Goal: Information Seeking & Learning: Learn about a topic

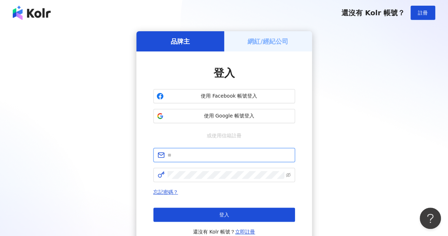
click at [223, 153] on input "text" at bounding box center [229, 155] width 123 height 8
type input "**********"
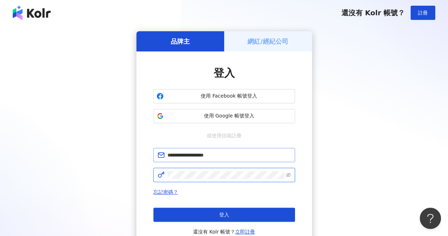
click button "登入" at bounding box center [224, 214] width 142 height 14
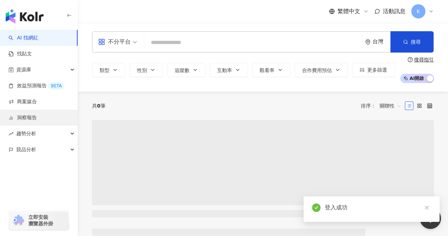
click at [37, 118] on link "洞察報告" at bounding box center [23, 117] width 28 height 7
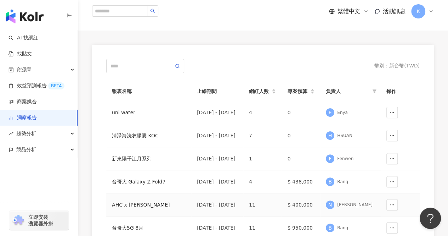
scroll to position [71, 0]
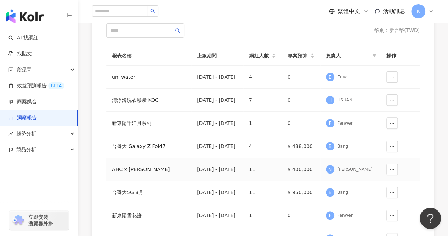
click at [153, 169] on div "AHC x [PERSON_NAME]" at bounding box center [149, 169] width 74 height 8
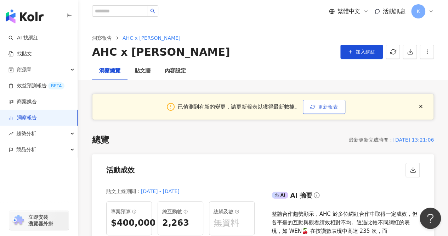
click at [324, 111] on button "更新報表" at bounding box center [324, 107] width 43 height 14
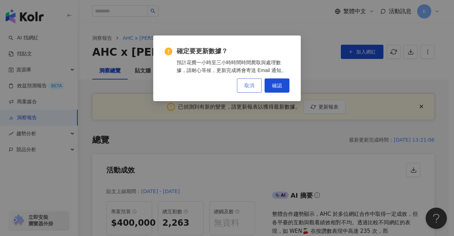
click at [249, 88] on span "取消" at bounding box center [249, 86] width 10 height 6
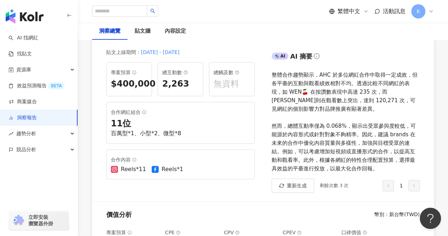
scroll to position [142, 0]
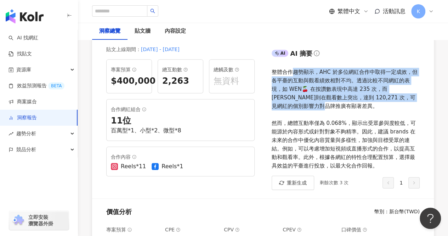
drag, startPoint x: 291, startPoint y: 75, endPoint x: 316, endPoint y: 108, distance: 41.8
click at [316, 108] on div "整體合作趨勢顯示，AHC 於多位網紅合作中取得一定成效，但各平臺的互動與觀看績效相對不均。透過比較不同網紅的表現，如 WEN🍒 在按讚數表現中高達 235 次…" at bounding box center [346, 119] width 149 height 102
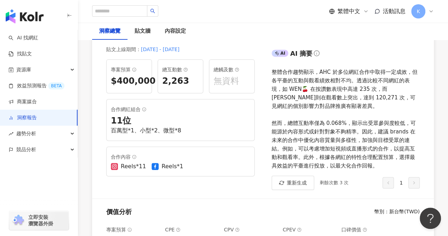
click at [358, 115] on div "整體合作趨勢顯示，AHC 於多位網紅合作中取得一定成效，但各平臺的互動與觀看績效相對不均。透過比較不同網紅的表現，如 WEN🍒 在按讚數表現中高達 235 次…" at bounding box center [346, 119] width 149 height 102
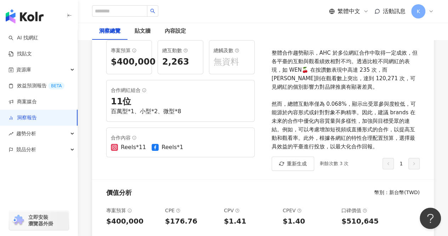
scroll to position [177, 0]
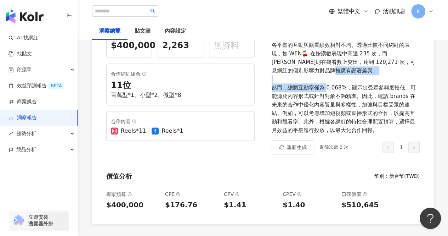
drag, startPoint x: 271, startPoint y: 86, endPoint x: 366, endPoint y: 90, distance: 95.1
click at [366, 90] on div "整體合作趨勢顯示，AHC 於多位網紅合作中取得一定成效，但各平臺的互動與觀看績效相對不均。透過比較不同網紅的表現，如 WEN🍒 在按讚數表現中高達 235 次…" at bounding box center [346, 83] width 149 height 102
click at [349, 104] on div "整體合作趨勢顯示，AHC 於多位網紅合作中取得一定成效，但各平臺的互動與觀看績效相對不均。透過比較不同網紅的表現，如 WEN🍒 在按讚數表現中高達 235 次…" at bounding box center [346, 83] width 149 height 102
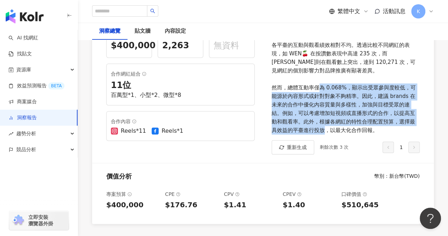
drag, startPoint x: 357, startPoint y: 88, endPoint x: 362, endPoint y: 126, distance: 38.2
click at [362, 126] on div "整體合作趨勢顯示，AHC 於多位網紅合作中取得一定成效，但各平臺的互動與觀看績效相對不均。透過比較不同網紅的表現，如 WEN🍒 在按讚數表現中高達 235 次…" at bounding box center [346, 83] width 149 height 102
click at [365, 115] on div "整體合作趨勢顯示，AHC 於多位網紅合作中取得一定成效，但各平臺的互動與觀看績效相對不均。透過比較不同網紅的表現，如 WEN🍒 在按讚數表現中高達 235 次…" at bounding box center [346, 83] width 149 height 102
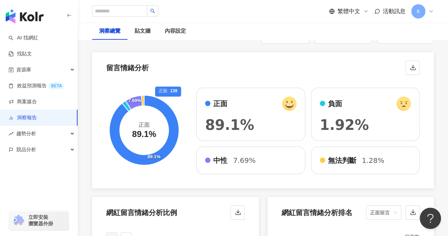
scroll to position [1241, 0]
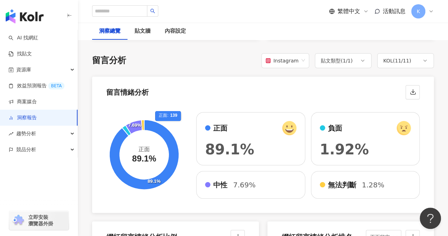
click at [340, 145] on span "1.92%" at bounding box center [344, 149] width 49 height 16
click at [126, 125] on icon at bounding box center [126, 130] width 9 height 11
click at [139, 120] on icon at bounding box center [133, 127] width 17 height 14
click at [143, 120] on icon at bounding box center [142, 125] width 3 height 11
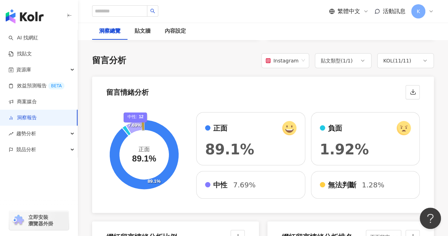
click at [136, 120] on icon at bounding box center [133, 127] width 17 height 14
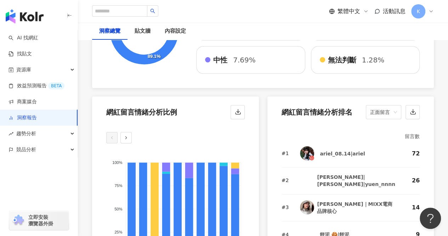
scroll to position [1418, 0]
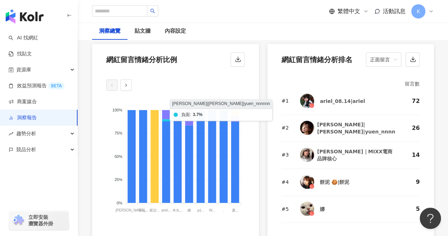
click at [224, 110] on icon at bounding box center [224, 112] width 8 height 4
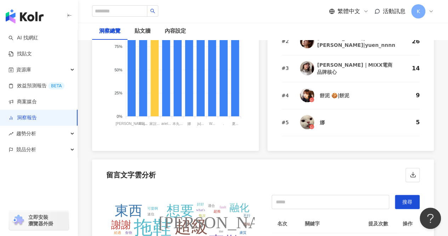
scroll to position [1489, 0]
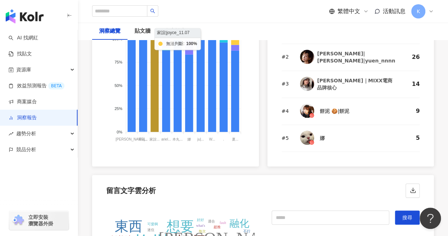
click at [152, 117] on icon at bounding box center [155, 85] width 8 height 93
click at [153, 117] on icon at bounding box center [155, 85] width 8 height 93
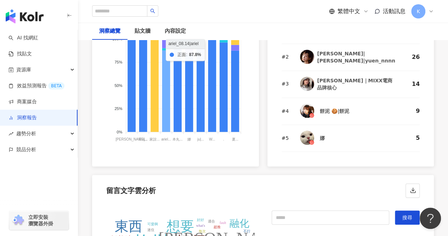
scroll to position [1418, 0]
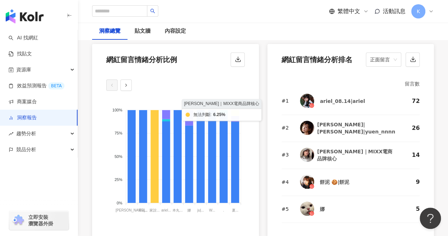
click at [235, 110] on icon at bounding box center [235, 113] width 8 height 6
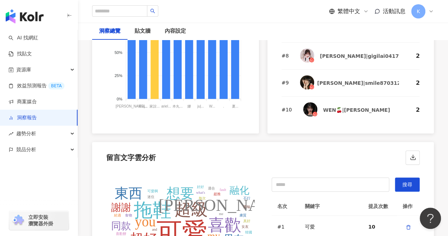
scroll to position [1347, 0]
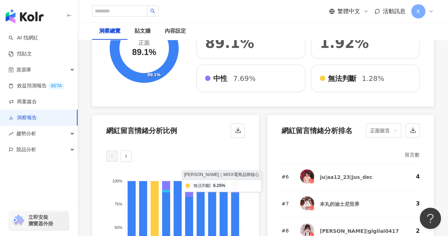
click at [233, 181] on icon at bounding box center [235, 184] width 8 height 6
click at [235, 181] on icon at bounding box center [235, 184] width 8 height 6
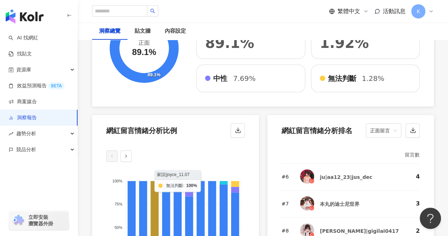
click at [158, 186] on icon at bounding box center [155, 227] width 8 height 93
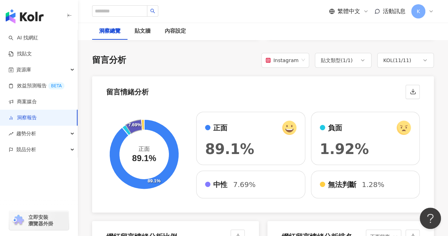
scroll to position [1276, 0]
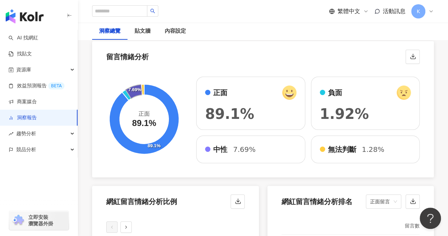
click at [257, 151] on div "中性 7.69%" at bounding box center [250, 149] width 109 height 28
click at [334, 147] on div "無法判斷 1.28%" at bounding box center [365, 149] width 91 height 10
click at [347, 113] on span "1.92%" at bounding box center [344, 114] width 49 height 16
click at [234, 94] on div "正面 89.1%" at bounding box center [250, 103] width 109 height 53
click at [162, 106] on circle at bounding box center [144, 119] width 49 height 49
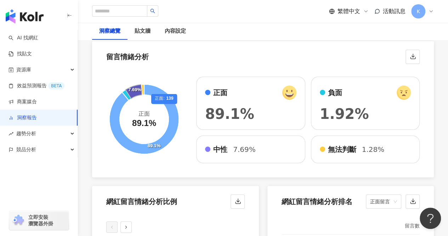
click at [167, 99] on icon at bounding box center [145, 119] width 70 height 70
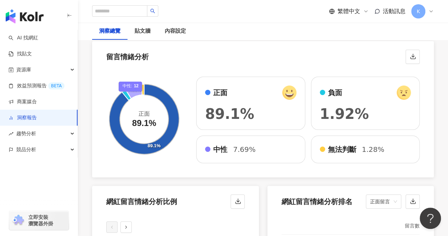
click at [131, 89] on icon at bounding box center [133, 91] width 17 height 14
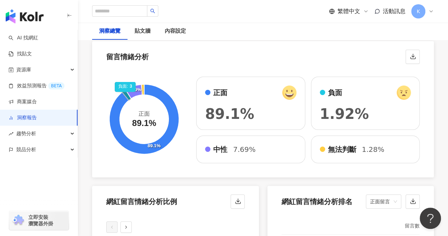
click at [126, 90] on icon at bounding box center [126, 95] width 9 height 11
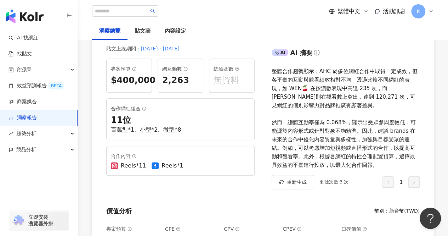
scroll to position [142, 0]
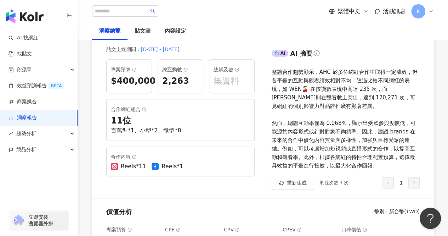
click at [342, 147] on div "整體合作趨勢顯示，AHC 於多位網紅合作中取得一定成效，但各平臺的互動與觀看績效相對不均。透過比較不同網紅的表現，如 WEN🍒 在按讚數表現中高達 235 次…" at bounding box center [346, 119] width 149 height 102
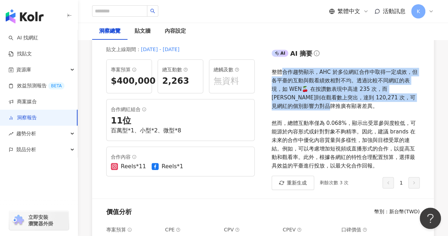
drag, startPoint x: 281, startPoint y: 75, endPoint x: 363, endPoint y: 111, distance: 89.1
click at [363, 111] on div "整體合作趨勢顯示，AHC 於多位網紅合作中取得一定成效，但各平臺的互動與觀看績效相對不均。透過比較不同網紅的表現，如 WEN🍒 在按讚數表現中高達 235 次…" at bounding box center [346, 119] width 149 height 102
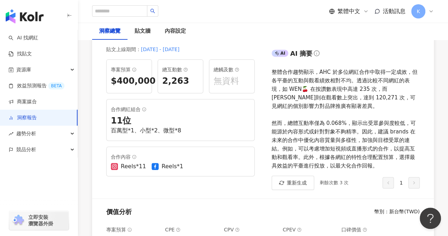
click at [321, 141] on div "整體合作趨勢顯示，AHC 於多位網紅合作中取得一定成效，但各平臺的互動與觀看績效相對不均。透過比較不同網紅的表現，如 WEN🍒 在按讚數表現中高達 235 次…" at bounding box center [346, 119] width 149 height 102
drag, startPoint x: 291, startPoint y: 124, endPoint x: 394, endPoint y: 123, distance: 103.1
click at [394, 123] on div "整體合作趨勢顯示，AHC 於多位網紅合作中取得一定成效，但各平臺的互動與觀看績效相對不均。透過比較不同網紅的表現，如 WEN🍒 在按讚數表現中高達 235 次…" at bounding box center [346, 119] width 149 height 102
click at [335, 149] on div "整體合作趨勢顯示，AHC 於多位網紅合作中取得一定成效，但各平臺的互動與觀看績效相對不均。透過比較不同網紅的表現，如 WEN🍒 在按讚數表現中高達 235 次…" at bounding box center [346, 119] width 149 height 102
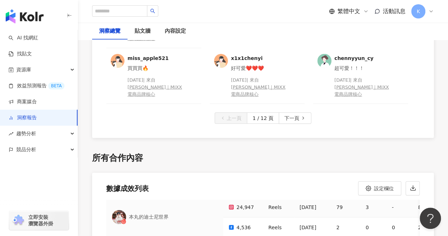
scroll to position [0, 0]
